Goal: Find specific page/section: Find specific page/section

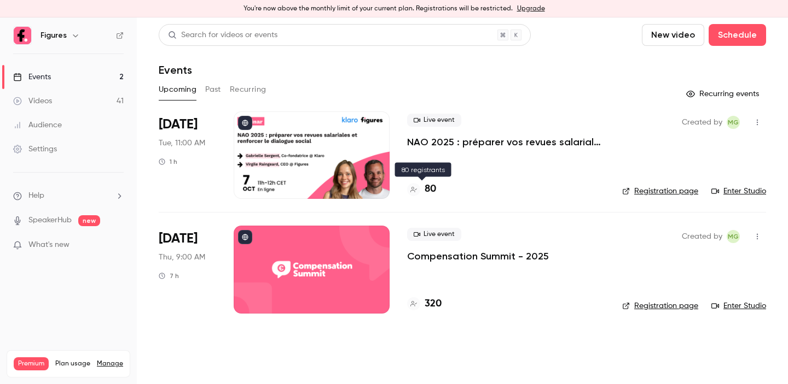
click at [431, 193] on h4 "80" at bounding box center [429, 189] width 11 height 15
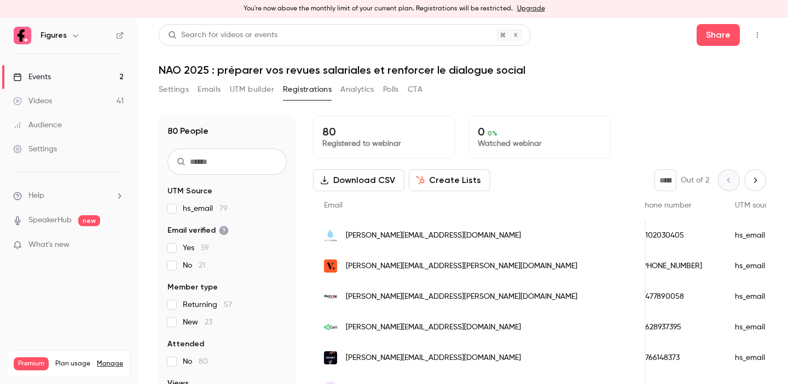
click at [53, 80] on link "Events 2" at bounding box center [68, 77] width 137 height 24
